Goal: Task Accomplishment & Management: Use online tool/utility

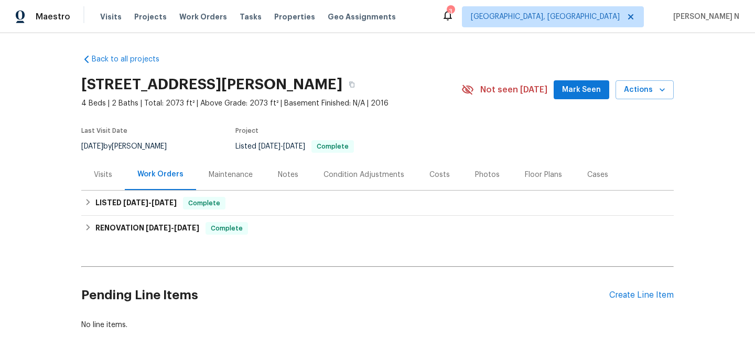
click at [241, 173] on div "Maintenance" at bounding box center [231, 174] width 44 height 10
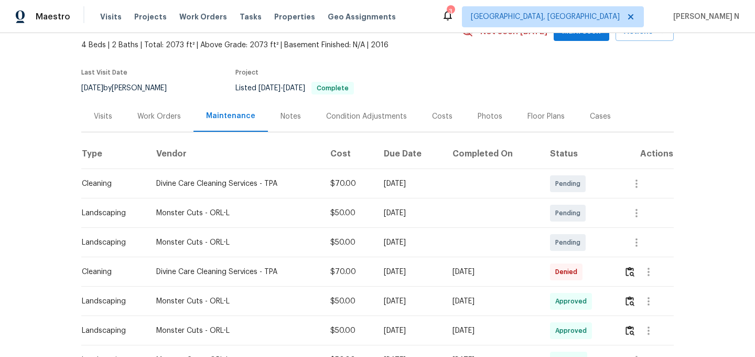
scroll to position [67, 0]
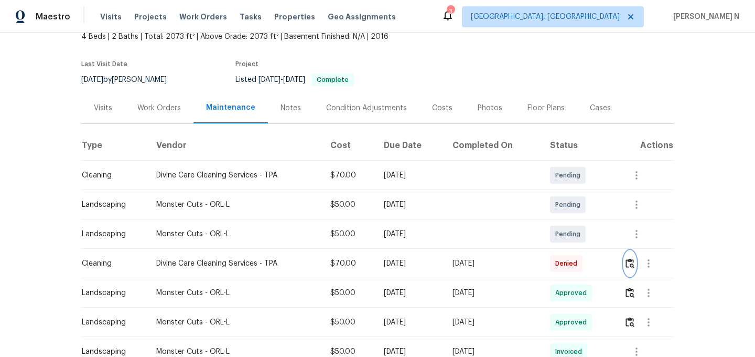
click at [632, 263] on img "button" at bounding box center [630, 263] width 9 height 10
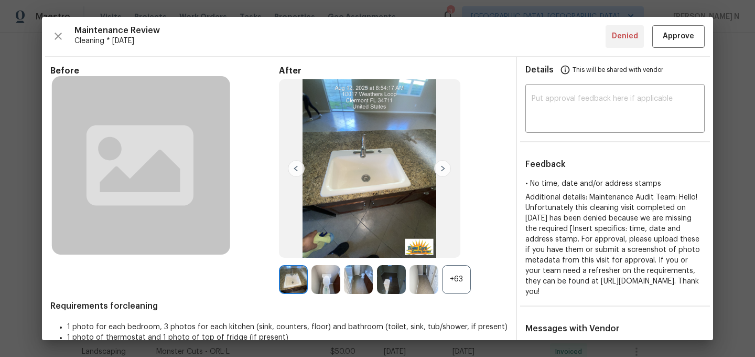
click at [455, 296] on div "Before After +63 Requirements for cleaning 1 photo for each bedroom, 3 photos f…" at bounding box center [278, 332] width 457 height 533
click at [463, 280] on div "+63" at bounding box center [456, 279] width 29 height 29
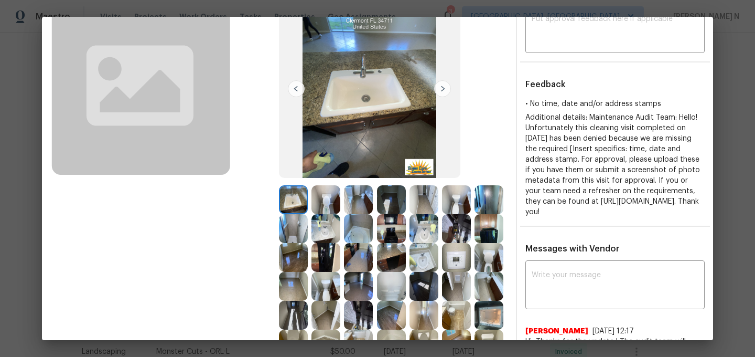
scroll to position [96, 0]
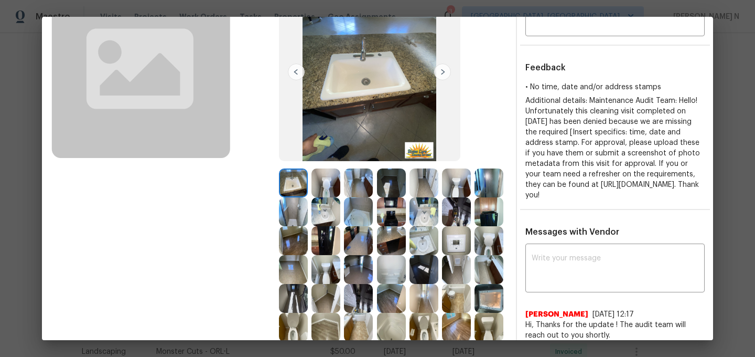
click at [428, 238] on img at bounding box center [424, 240] width 29 height 29
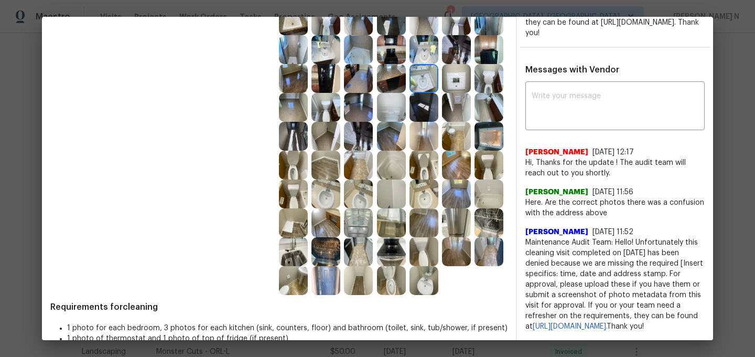
scroll to position [260, 0]
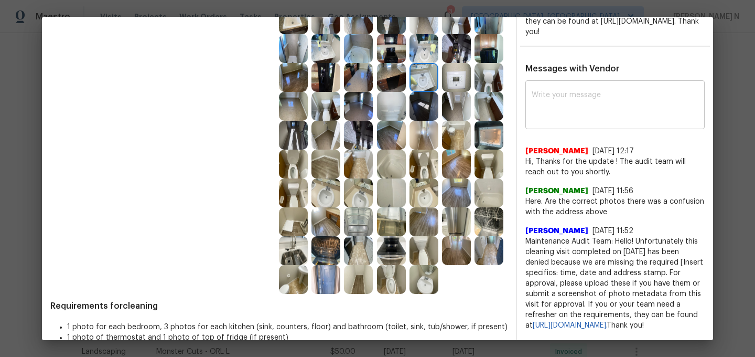
click at [588, 115] on textarea at bounding box center [615, 105] width 167 height 29
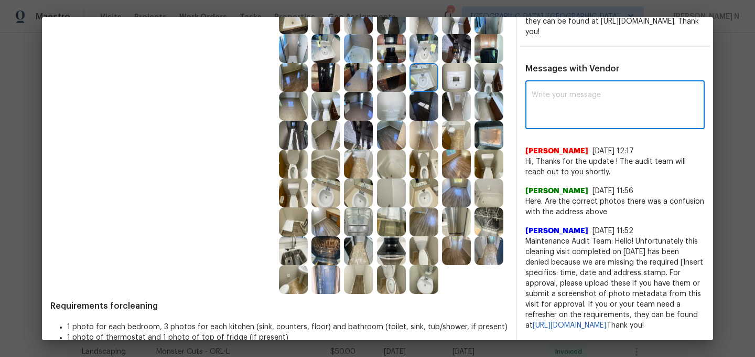
paste textarea "Maintenance Audit Team: Hello! Thank you for uploading the photo, after further…"
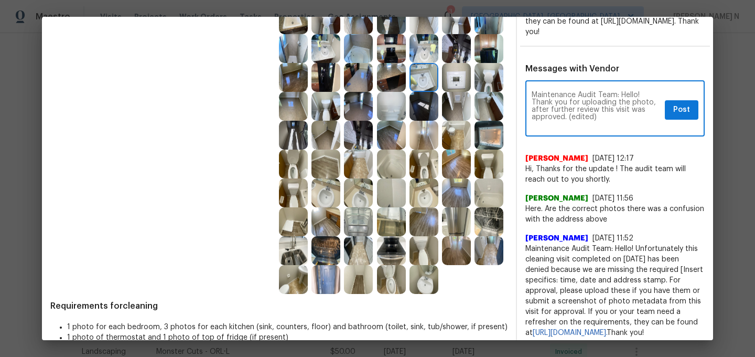
scroll to position [0, 0]
drag, startPoint x: 566, startPoint y: 127, endPoint x: 630, endPoint y: 127, distance: 64.0
click at [630, 127] on textarea "Maintenance Audit Team: Hello! Thank you for uploading the photo, after further…" at bounding box center [596, 109] width 129 height 37
type textarea "Maintenance Audit Team: Hello! Thank you for uploading the photo, after further…"
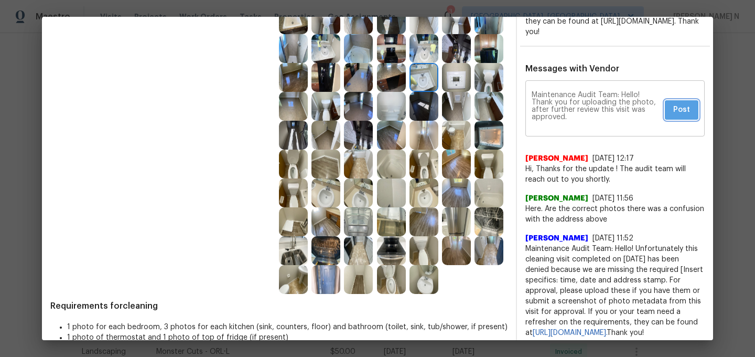
click at [680, 116] on span "Post" at bounding box center [681, 109] width 17 height 13
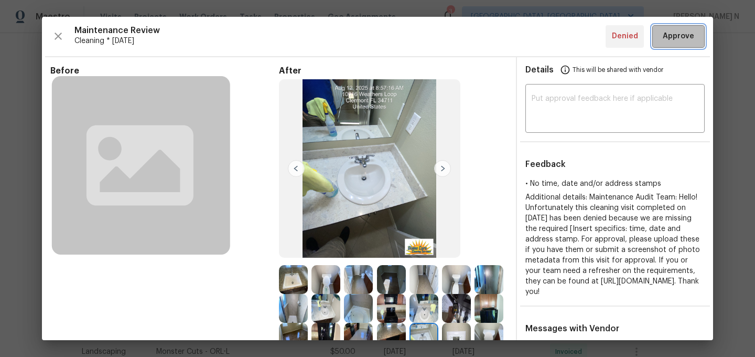
click at [673, 29] on button "Approve" at bounding box center [678, 36] width 52 height 23
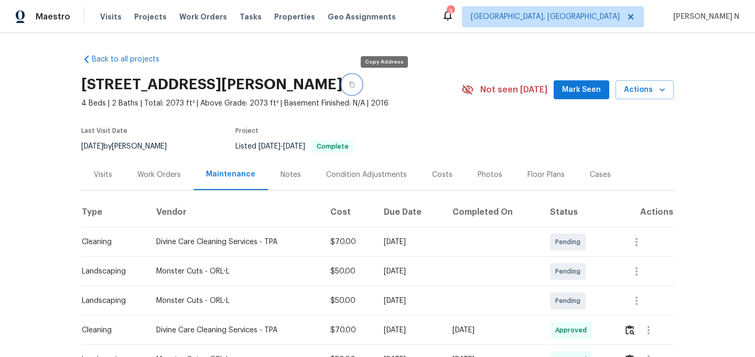
click at [361, 88] on button "button" at bounding box center [351, 84] width 19 height 19
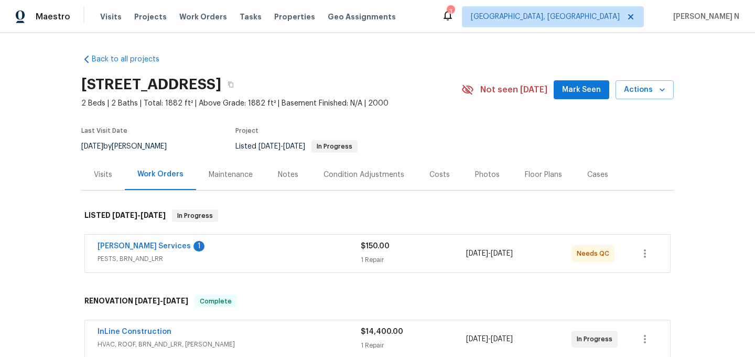
click at [240, 178] on div "Maintenance" at bounding box center [231, 174] width 44 height 10
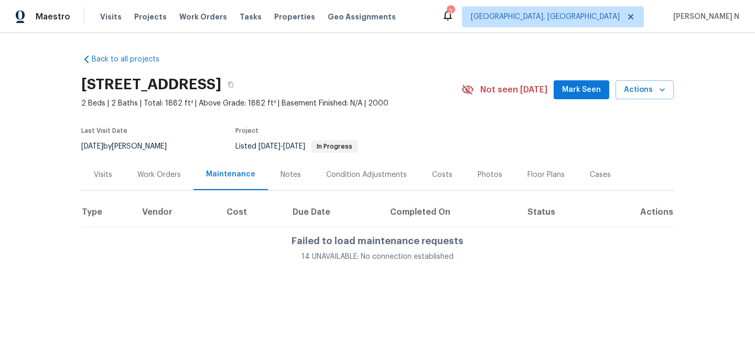
click at [173, 175] on div "Work Orders" at bounding box center [159, 174] width 44 height 10
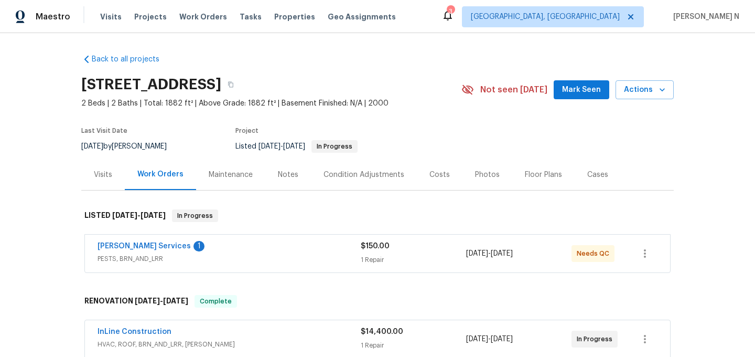
click at [219, 178] on div "Maintenance" at bounding box center [231, 174] width 44 height 10
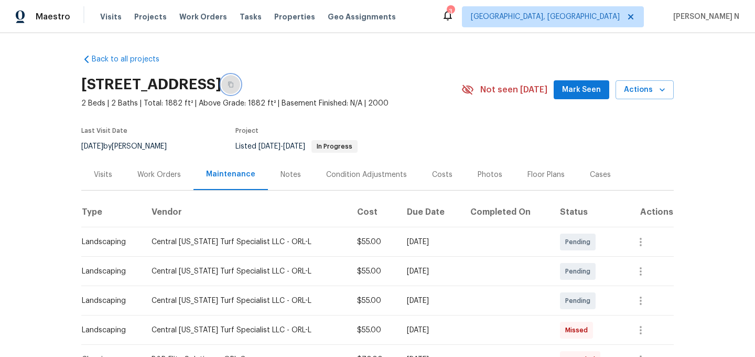
click at [234, 87] on icon "button" at bounding box center [231, 84] width 6 height 6
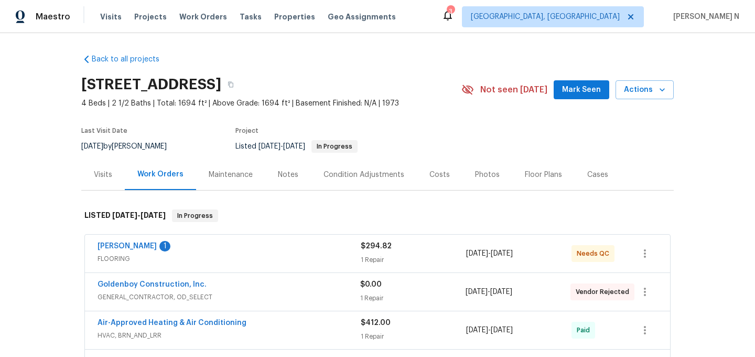
click at [244, 176] on div "Maintenance" at bounding box center [231, 174] width 44 height 10
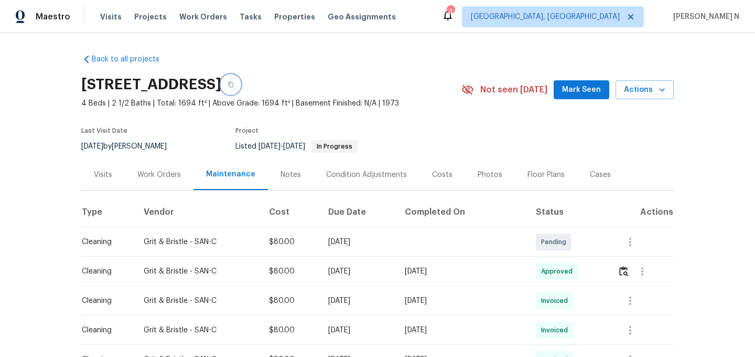
click at [233, 82] on icon "button" at bounding box center [230, 85] width 5 height 6
